Goal: Information Seeking & Learning: Learn about a topic

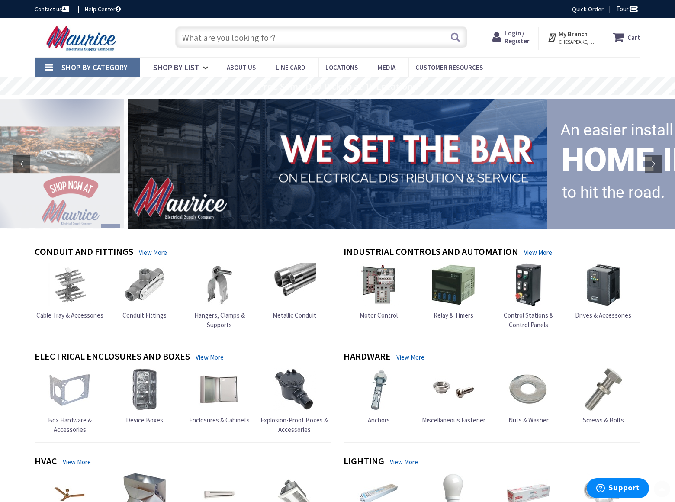
scroll to position [602, 0]
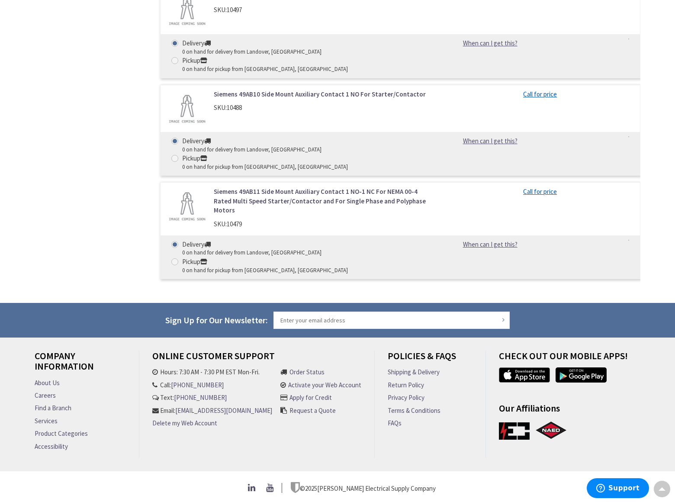
scroll to position [2604, 0]
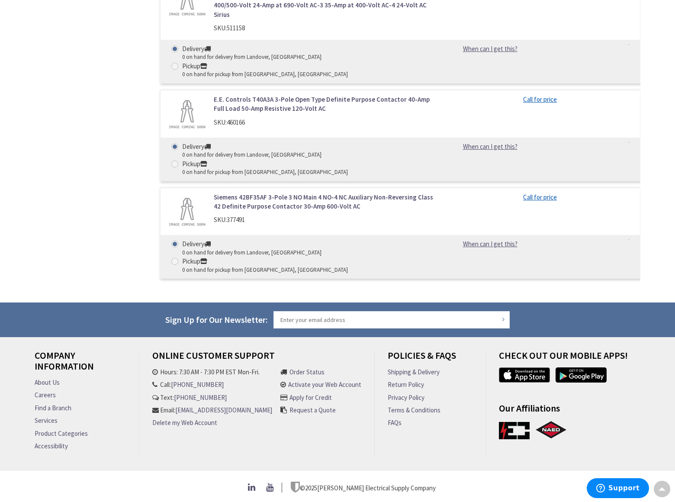
scroll to position [3878, 0]
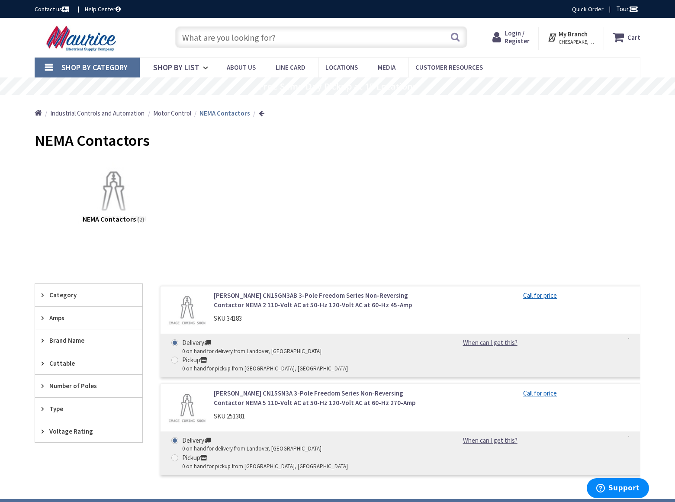
scroll to position [289, 0]
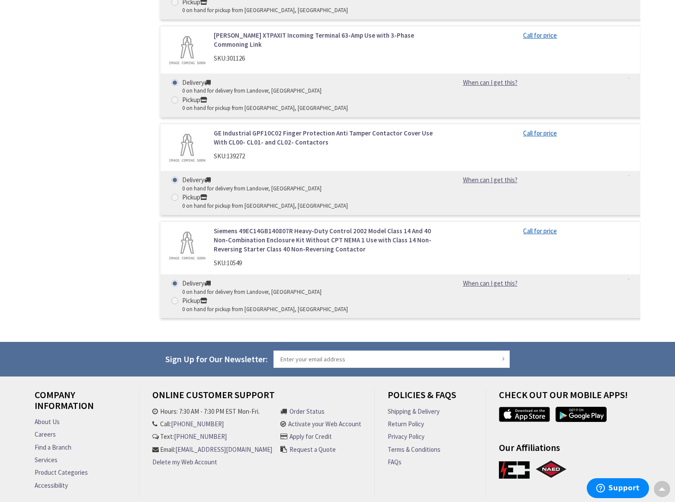
scroll to position [1481, 0]
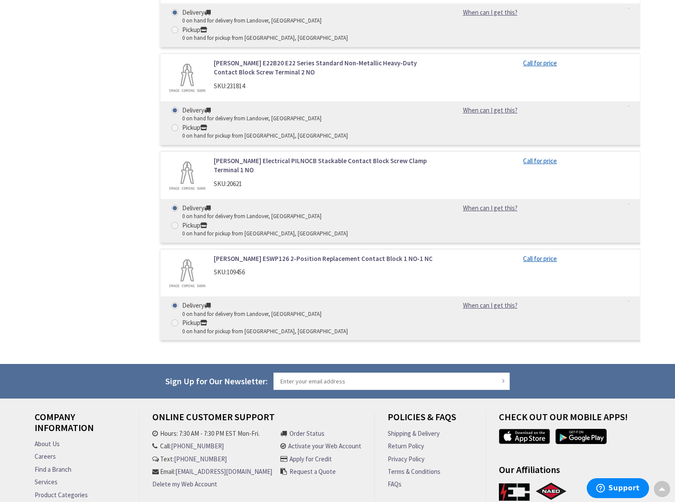
scroll to position [1812, 0]
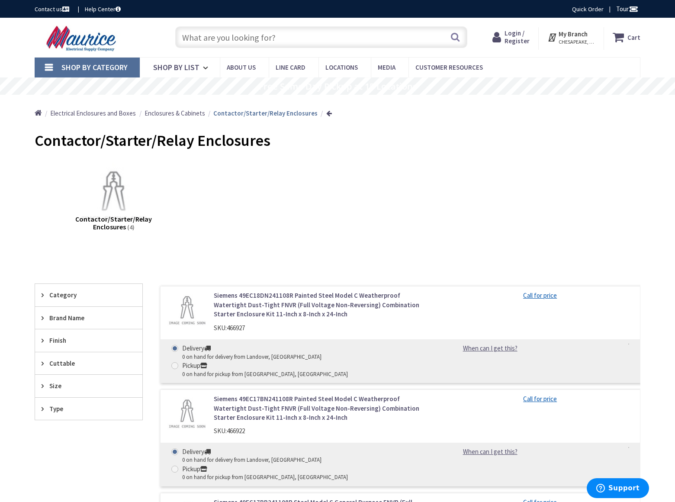
scroll to position [648, 0]
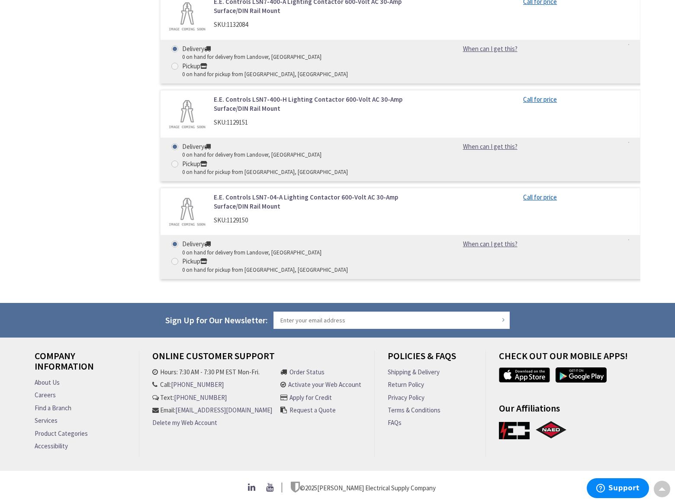
scroll to position [1384, 0]
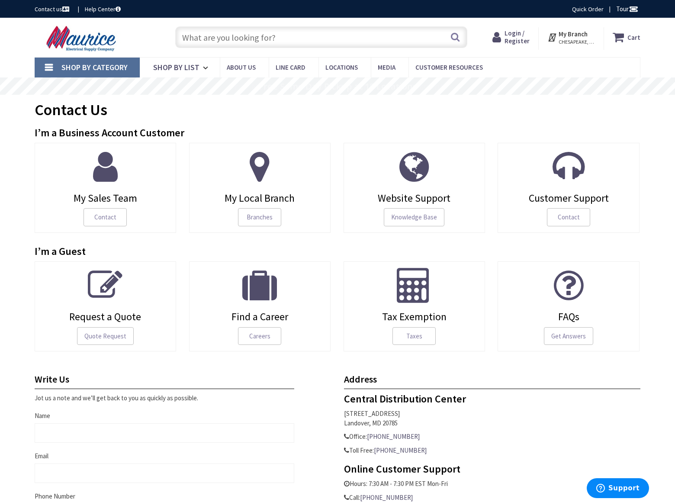
scroll to position [403, 0]
